Goal: Transaction & Acquisition: Subscribe to service/newsletter

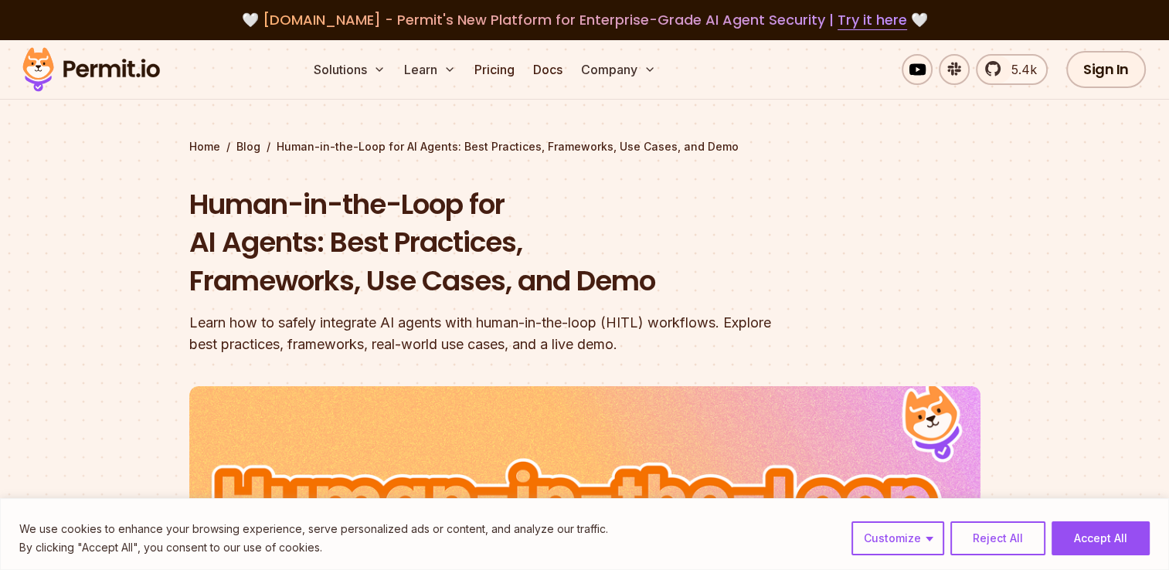
click at [70, 66] on img at bounding box center [90, 69] width 151 height 53
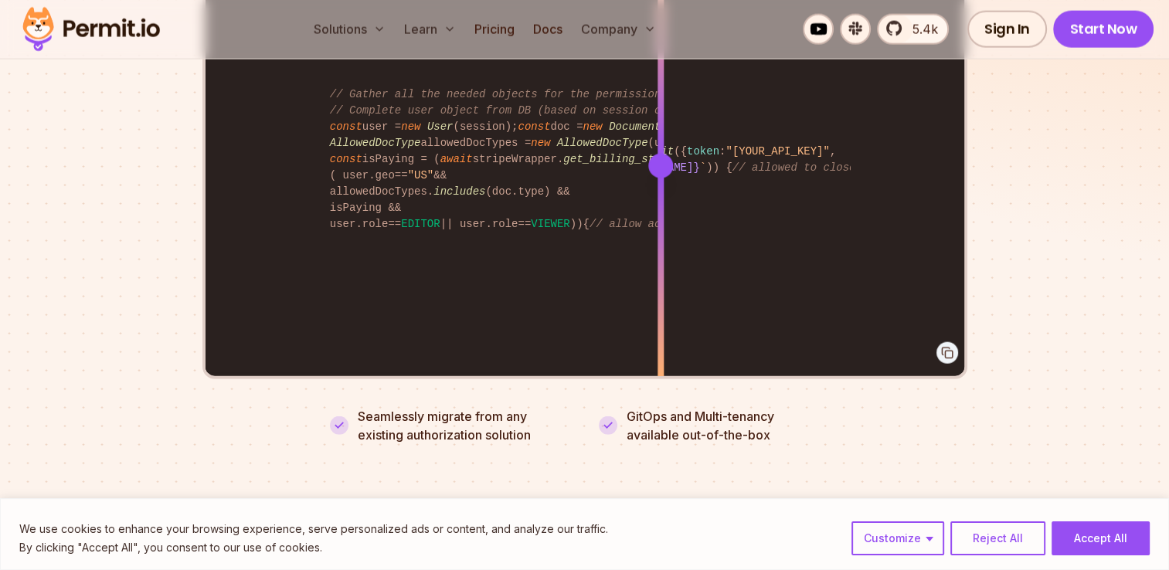
scroll to position [3167, 0]
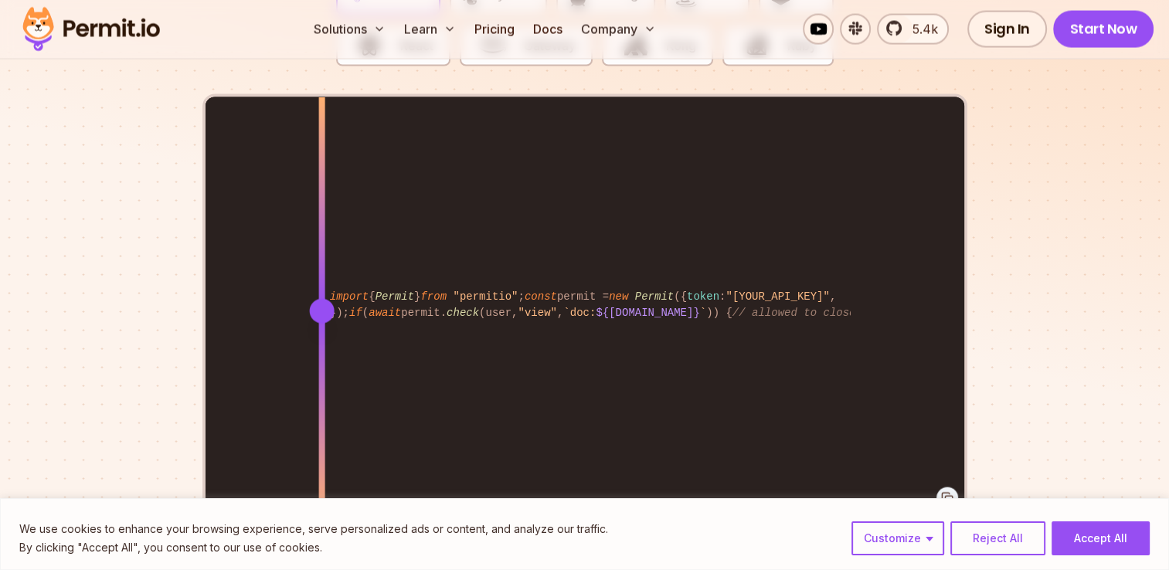
drag, startPoint x: 664, startPoint y: 286, endPoint x: 321, endPoint y: 347, distance: 348.3
click at [321, 347] on div at bounding box center [321, 310] width 6 height 426
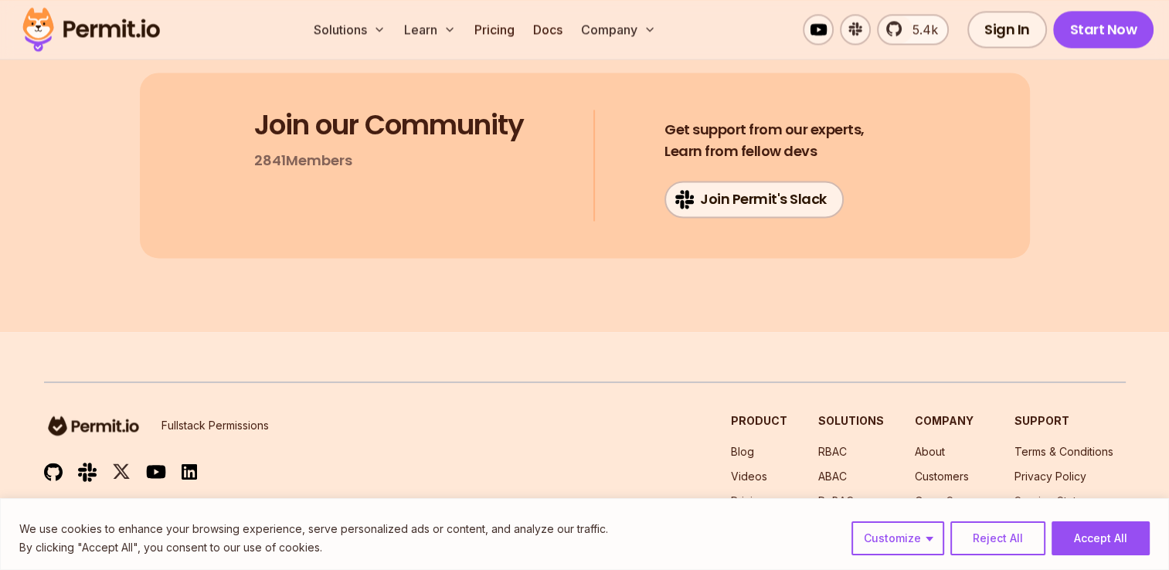
scroll to position [8406, 0]
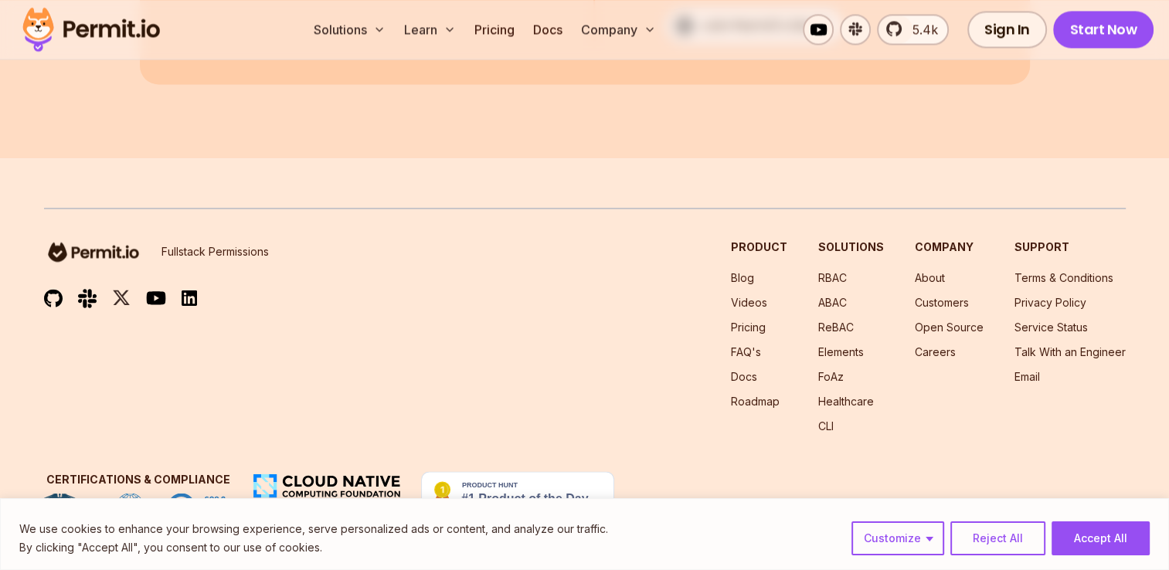
click at [737, 328] on div "Fullstack Permissions Product Blog Videos Pricing FAQ's Docs Roadmap Solutions …" at bounding box center [584, 336] width 1081 height 195
click at [754, 331] on link "Pricing" at bounding box center [748, 327] width 35 height 13
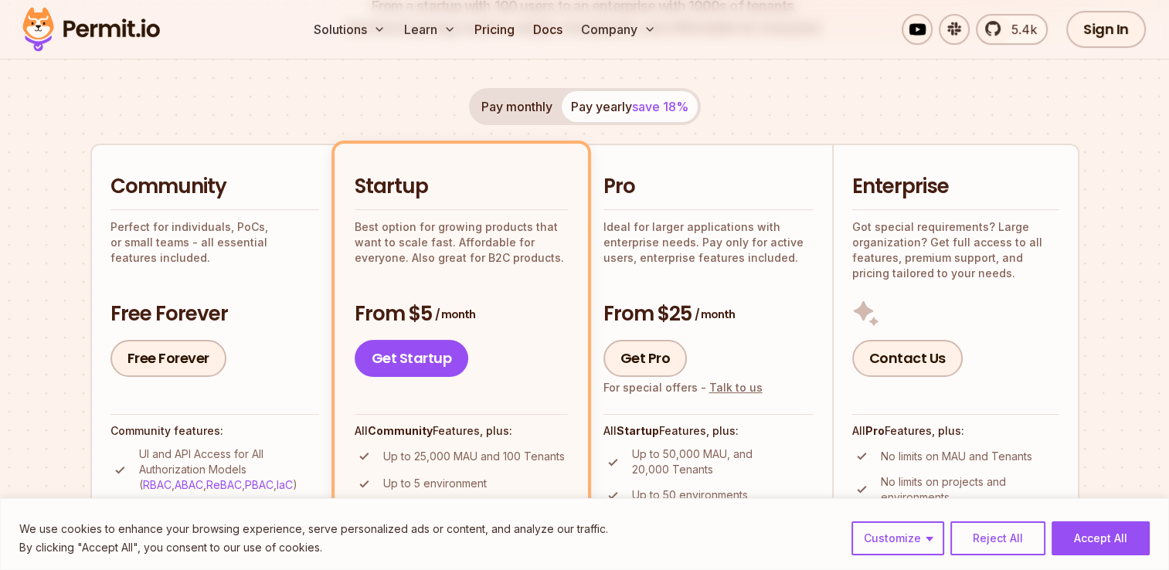
scroll to position [232, 0]
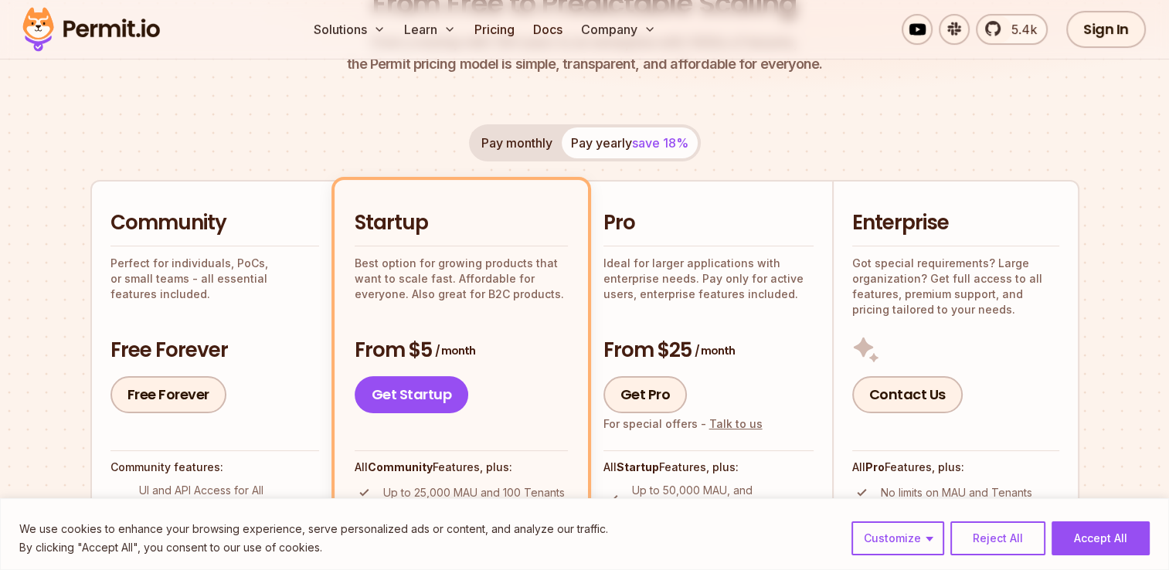
click at [516, 134] on button "Pay monthly" at bounding box center [517, 142] width 90 height 31
click at [591, 136] on button "Pay yearly save 18%" at bounding box center [630, 142] width 136 height 31
click at [556, 137] on button "Pay monthly" at bounding box center [517, 142] width 90 height 31
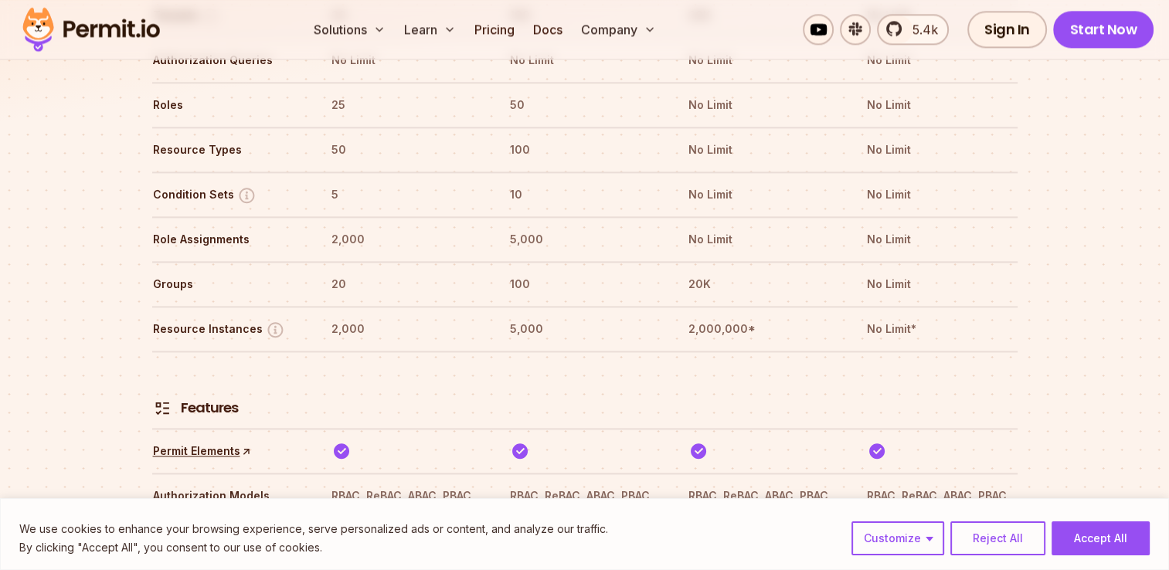
scroll to position [2085, 0]
